Goal: Transaction & Acquisition: Purchase product/service

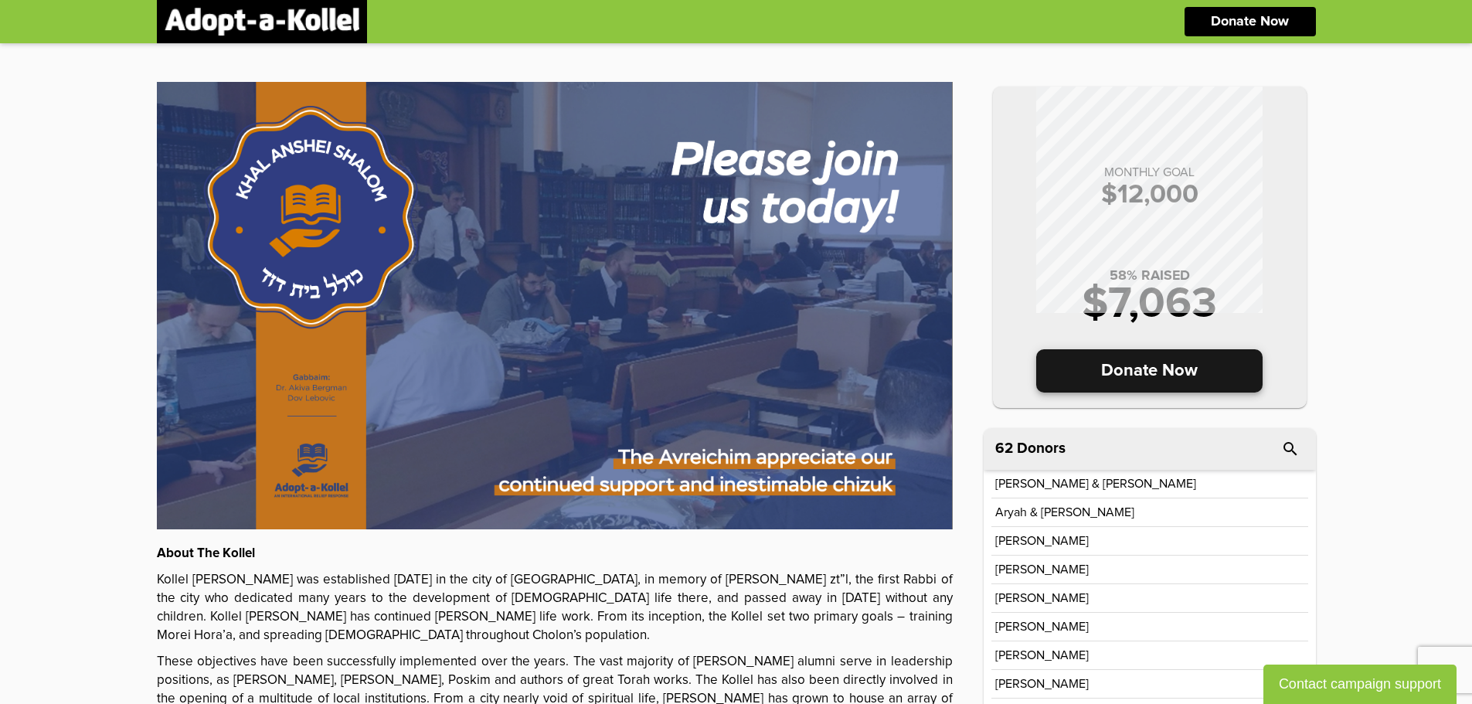
click at [1198, 372] on p "Donate Now" at bounding box center [1149, 370] width 226 height 43
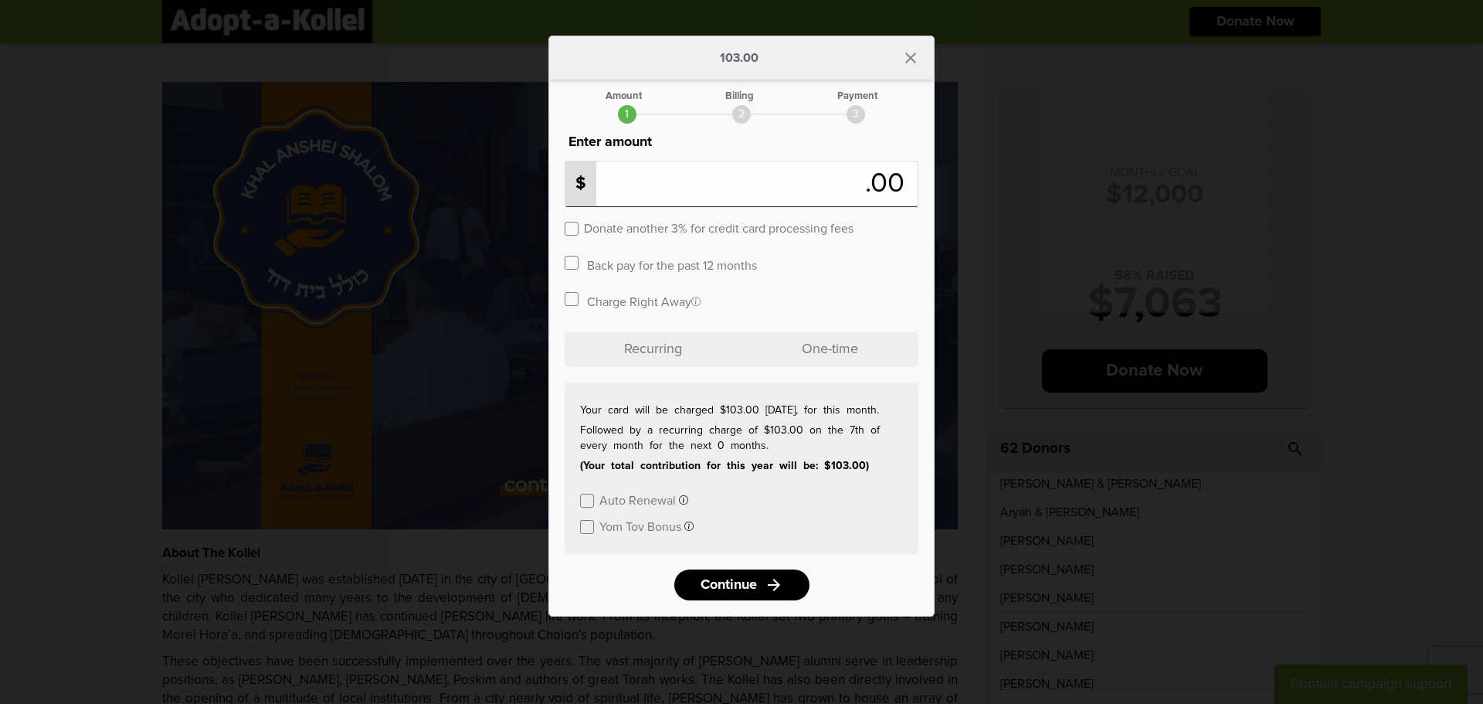
type input "***"
click at [822, 309] on div "Charge Right Away If checked then your card will be charged today if unchecked …" at bounding box center [742, 303] width 354 height 27
click at [712, 360] on p "Recurring" at bounding box center [653, 349] width 177 height 35
click at [683, 354] on p "Recurring" at bounding box center [653, 349] width 177 height 35
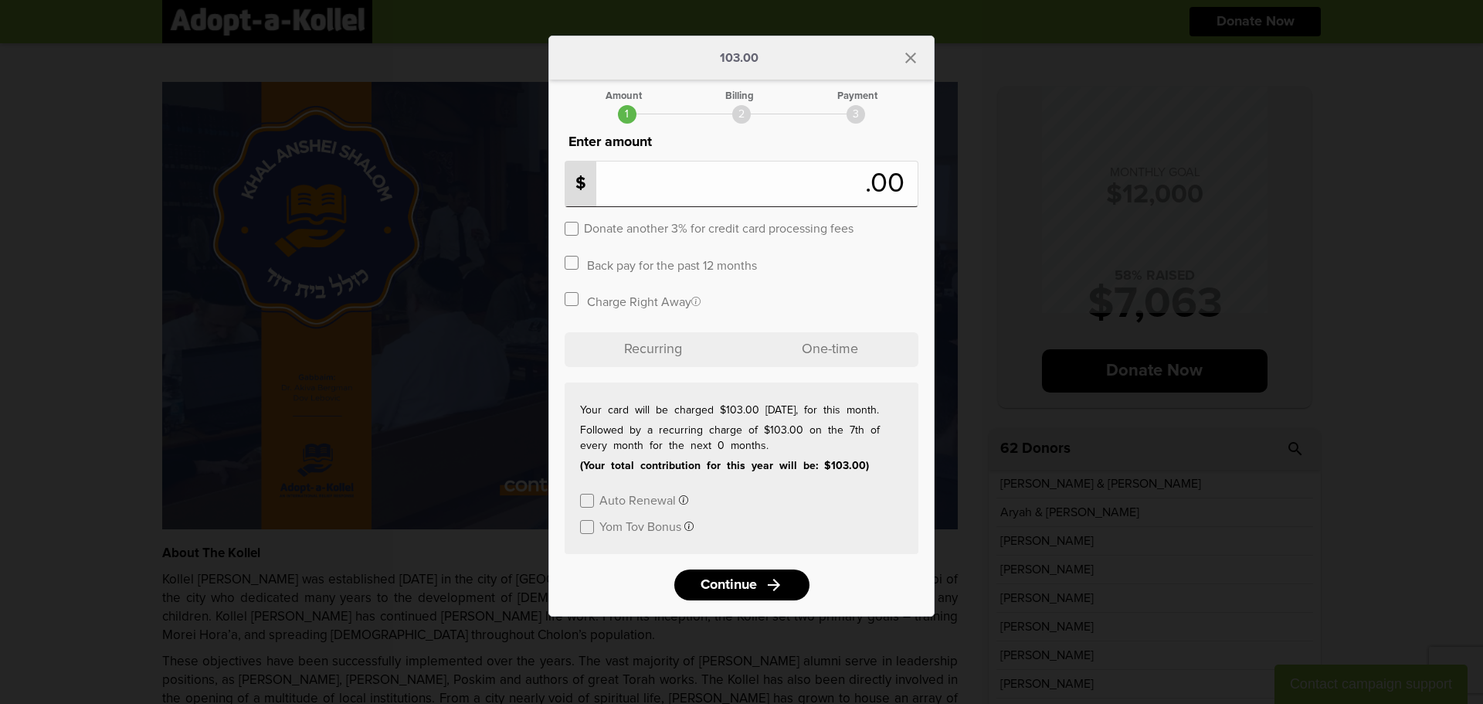
click at [683, 354] on p "Recurring" at bounding box center [653, 349] width 177 height 35
click at [726, 573] on link "Continue arrow_forward" at bounding box center [741, 584] width 135 height 31
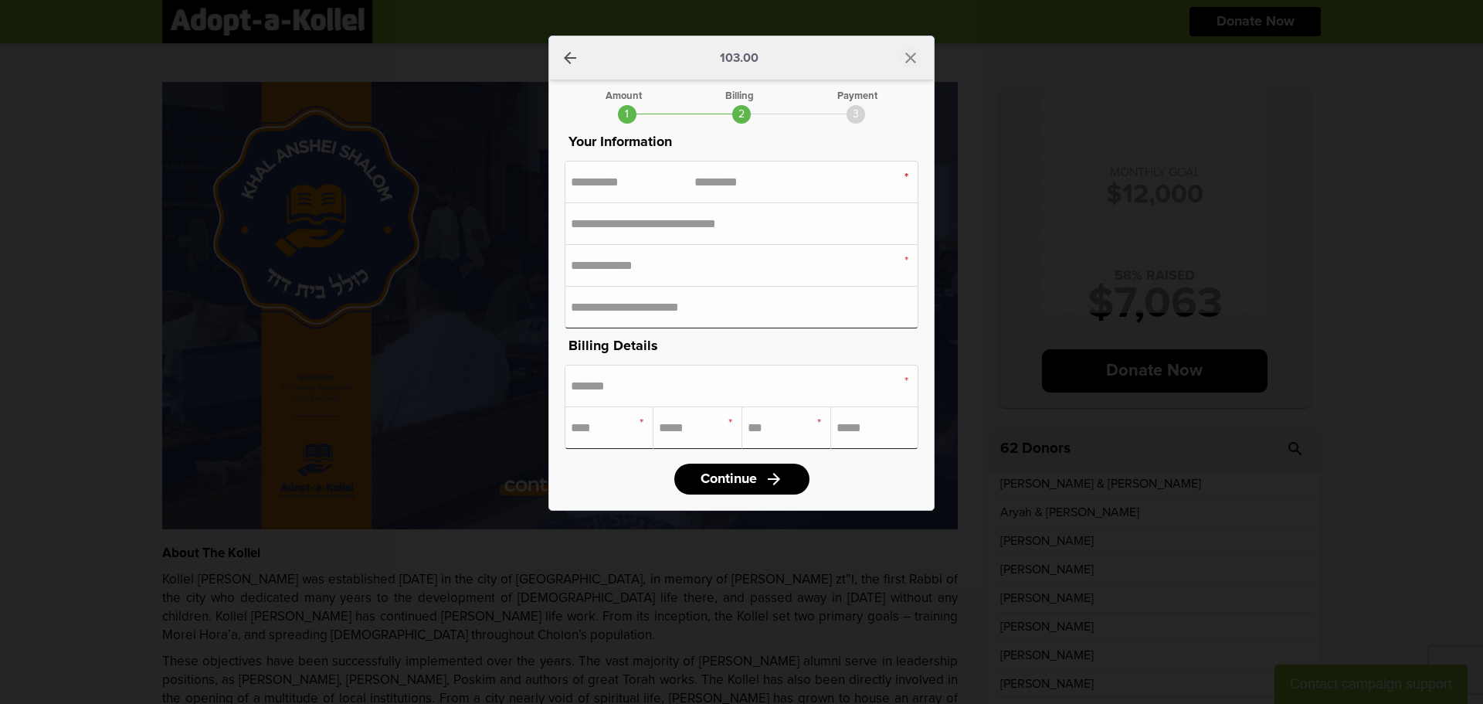
click at [906, 63] on icon "close" at bounding box center [911, 58] width 19 height 19
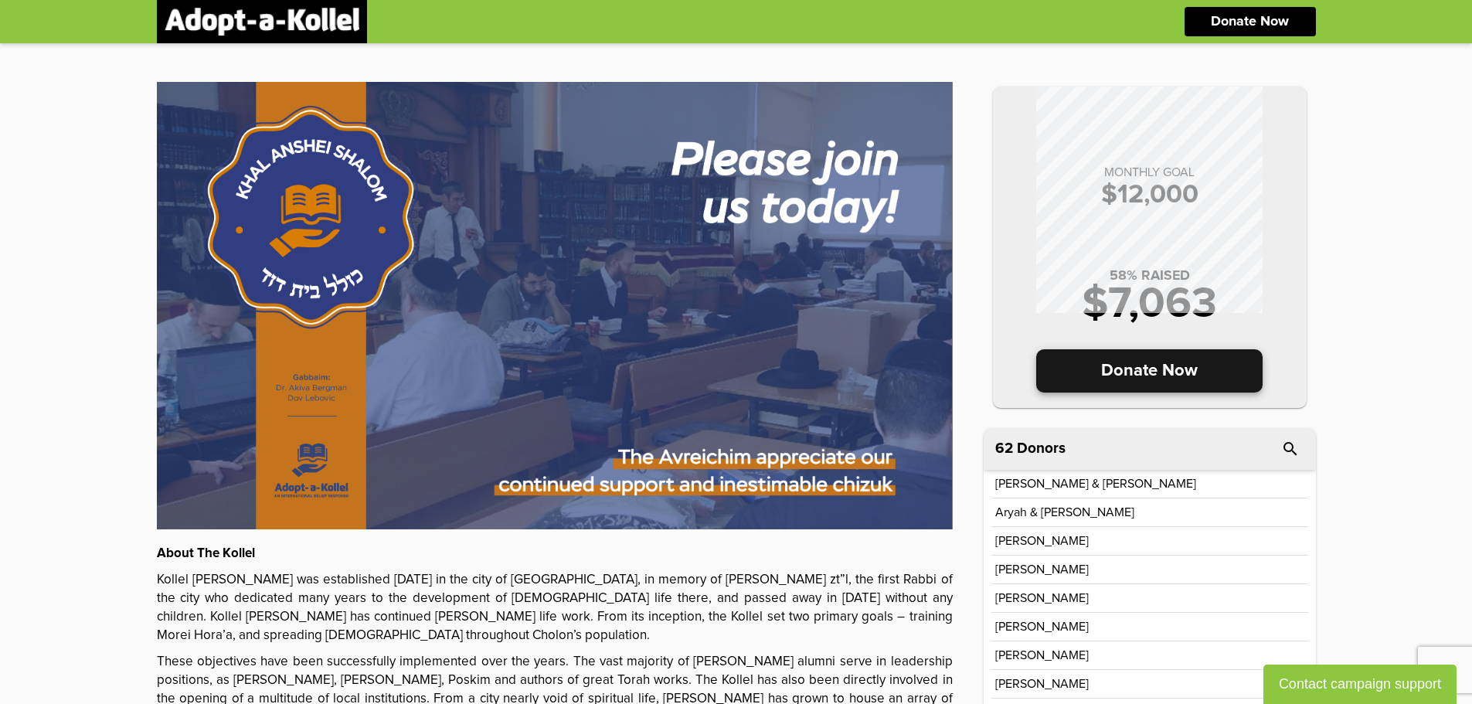
click at [1149, 379] on p "Donate Now" at bounding box center [1149, 370] width 226 height 43
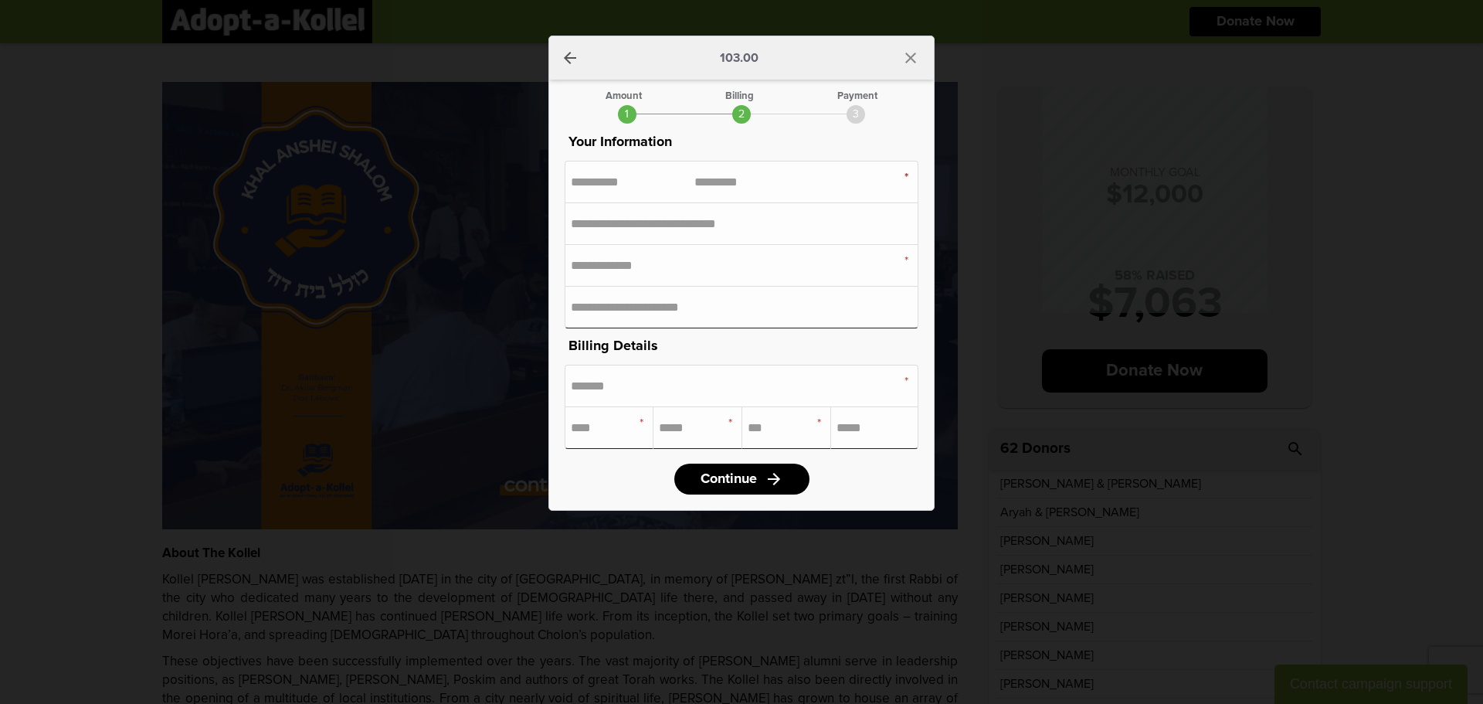
click at [571, 59] on icon "arrow_back" at bounding box center [570, 58] width 19 height 19
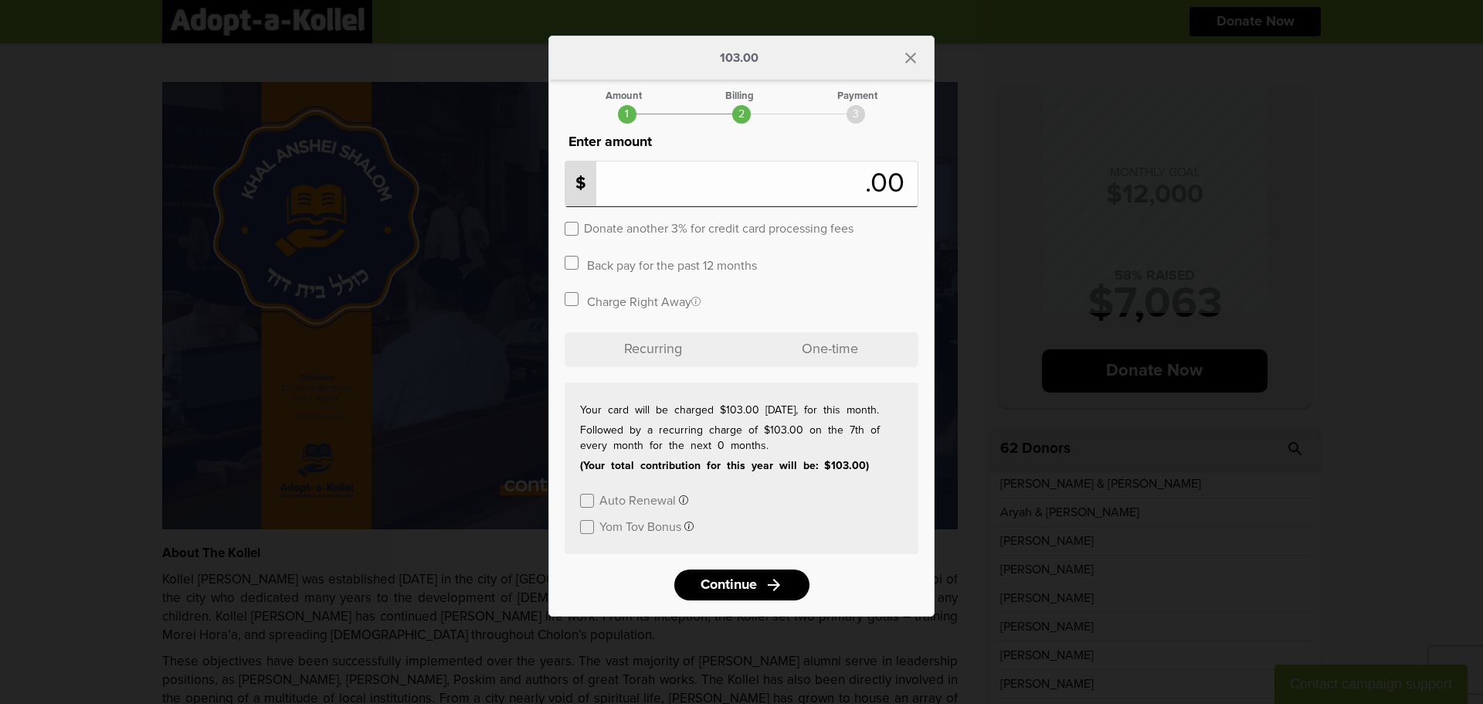
click at [847, 342] on p "One-time" at bounding box center [830, 349] width 177 height 35
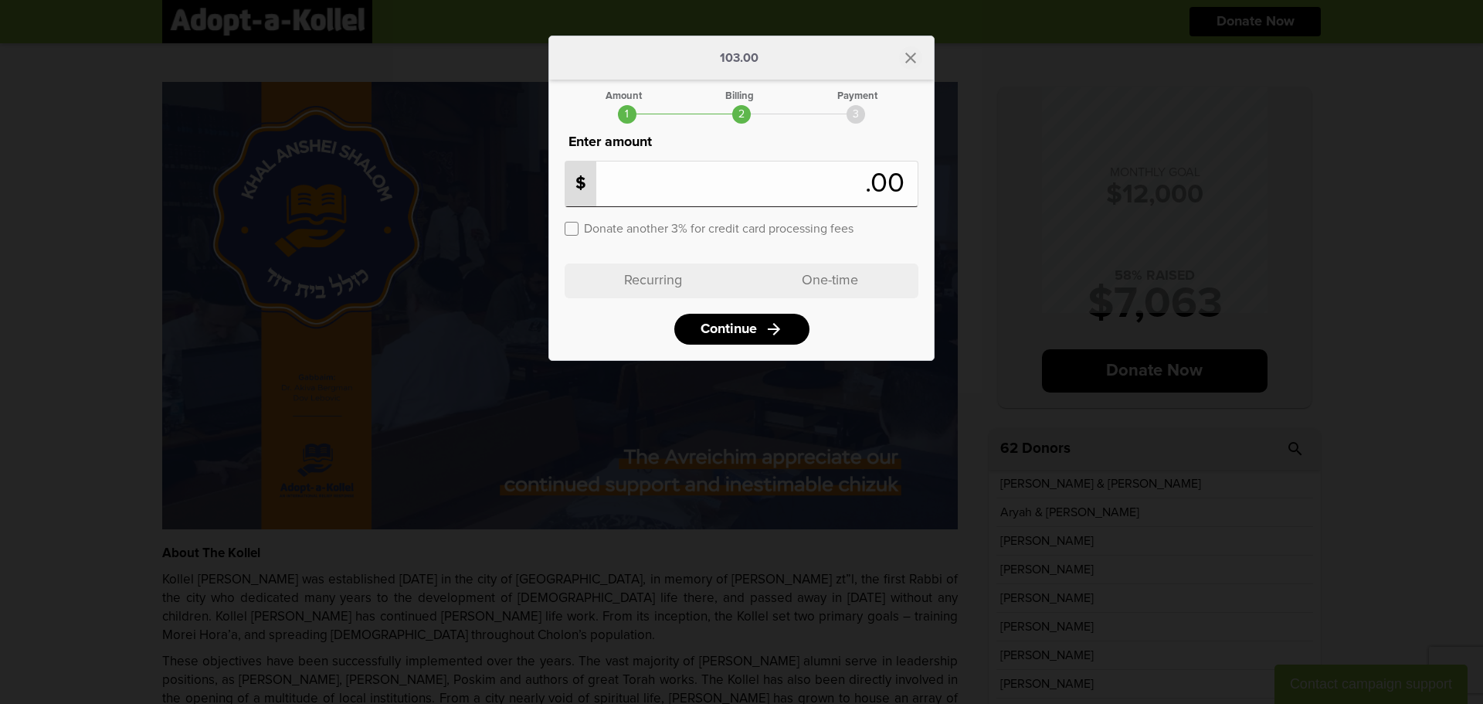
click at [911, 59] on icon "close" at bounding box center [911, 58] width 19 height 19
